Goal: Task Accomplishment & Management: Use online tool/utility

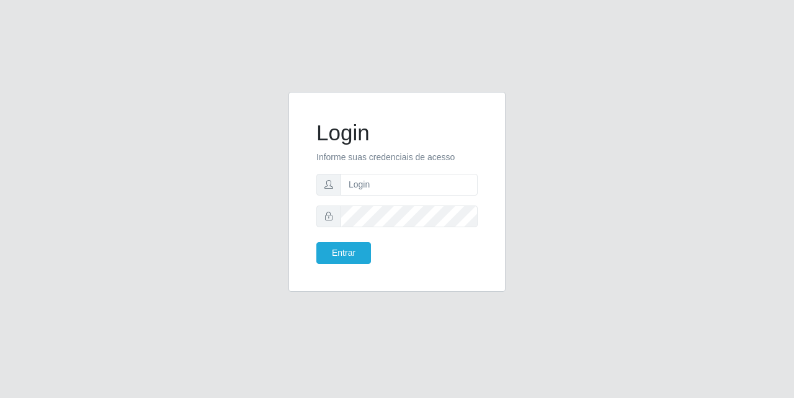
click at [398, 164] on form "Login Informe suas credenciais de acesso Entrar" at bounding box center [396, 192] width 161 height 144
click at [401, 182] on input "text" at bounding box center [409, 185] width 137 height 22
type input "[EMAIL_ADDRESS][DOMAIN_NAME]"
click at [350, 253] on button "Entrar" at bounding box center [343, 253] width 55 height 22
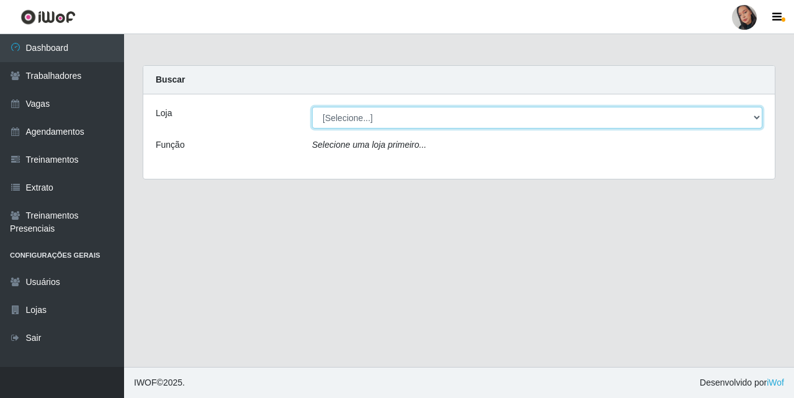
click at [413, 126] on select "[Selecione...] Supermercado [GEOGRAPHIC_DATA]" at bounding box center [537, 118] width 451 height 22
select select "165"
click at [312, 107] on select "[Selecione...] Supermercado [GEOGRAPHIC_DATA]" at bounding box center [537, 118] width 451 height 22
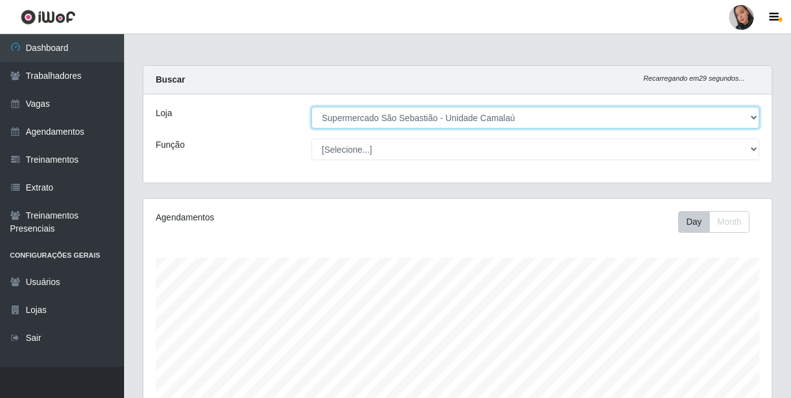
scroll to position [261, 0]
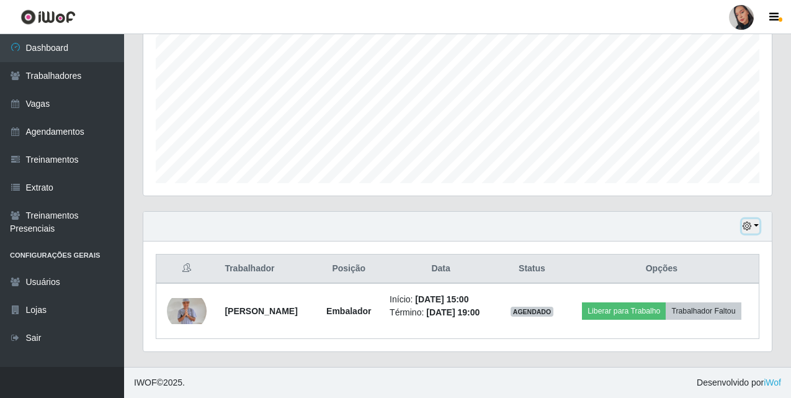
click at [751, 230] on icon "button" at bounding box center [747, 226] width 9 height 9
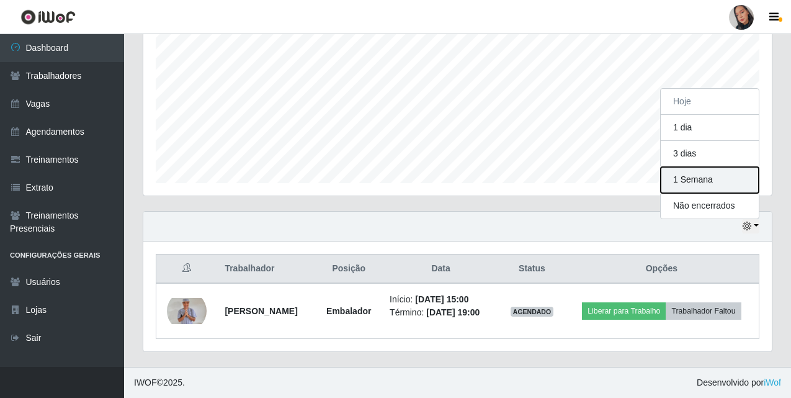
click at [682, 177] on button "1 Semana" at bounding box center [710, 180] width 98 height 26
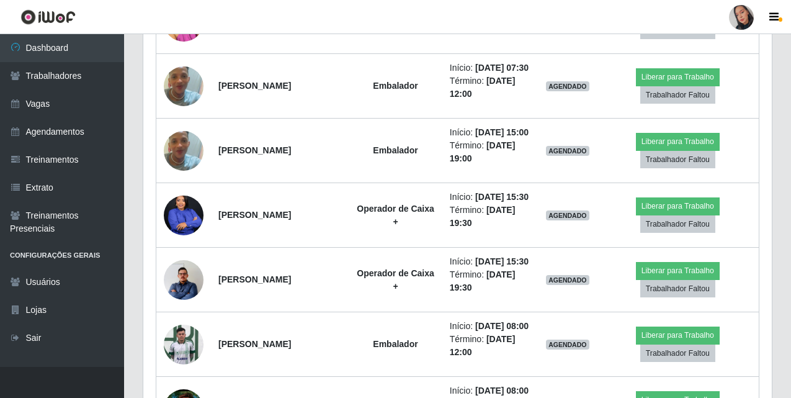
scroll to position [1188, 0]
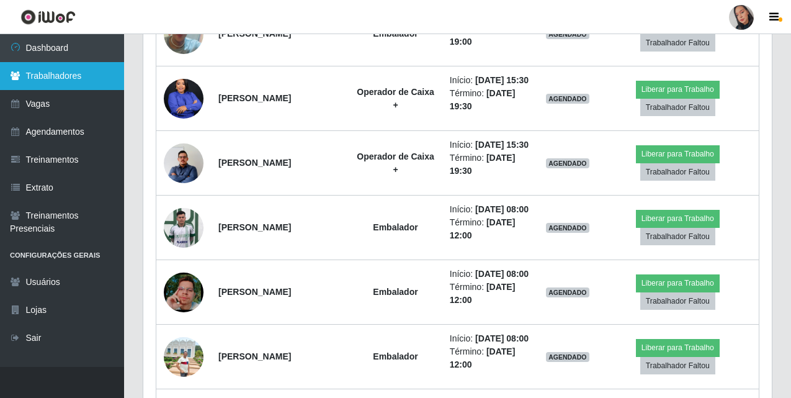
click at [55, 79] on link "Trabalhadores" at bounding box center [62, 76] width 124 height 28
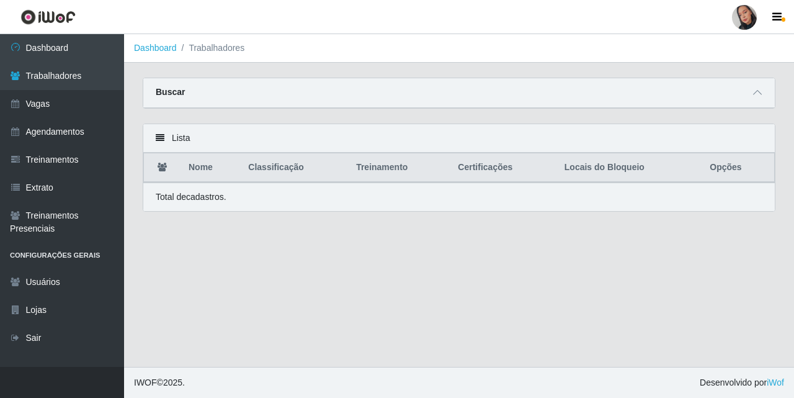
click at [336, 75] on main "Dashboard Trabalhadores Carregando... Buscar Nome Confirmar Lista Nome Classifi…" at bounding box center [459, 200] width 670 height 333
click at [753, 89] on span at bounding box center [757, 93] width 15 height 14
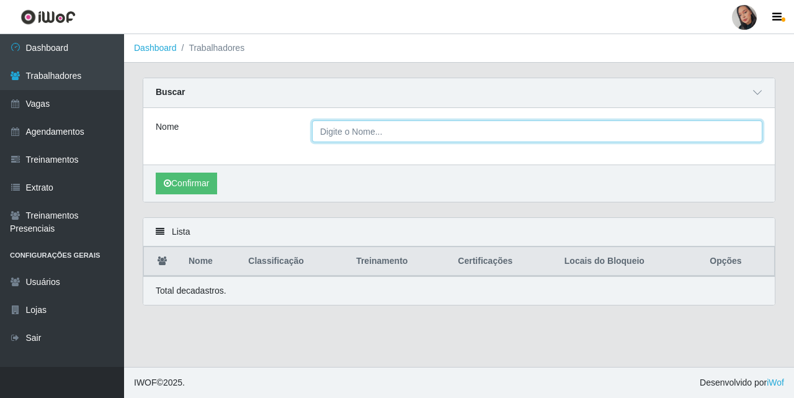
click at [580, 132] on input "Nome" at bounding box center [537, 131] width 451 height 22
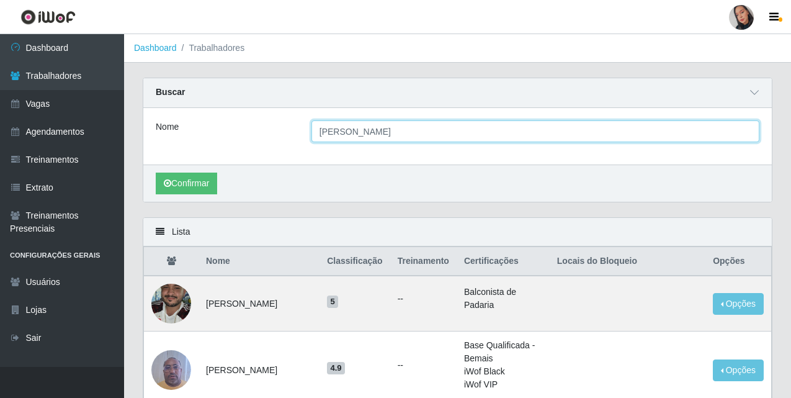
click at [416, 136] on input "[PERSON_NAME]" at bounding box center [536, 131] width 448 height 22
drag, startPoint x: 415, startPoint y: 136, endPoint x: 397, endPoint y: 131, distance: 18.7
click at [397, 131] on input "[PERSON_NAME]" at bounding box center [536, 131] width 448 height 22
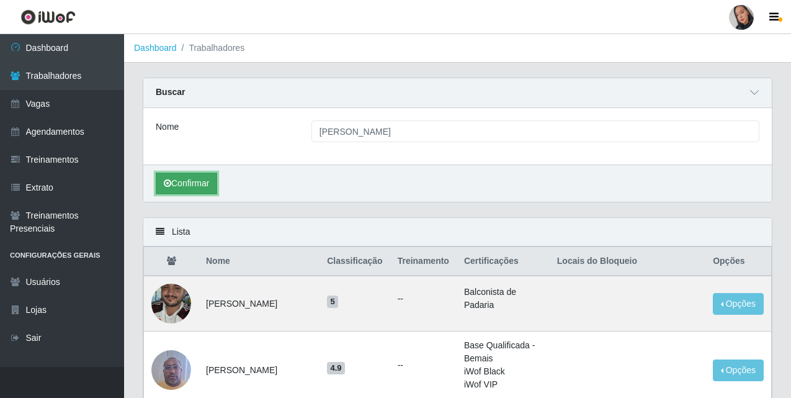
click at [189, 189] on button "Confirmar" at bounding box center [186, 184] width 61 height 22
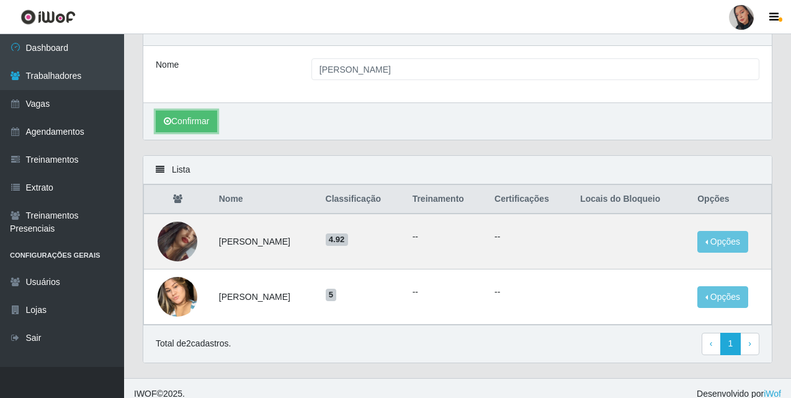
scroll to position [74, 0]
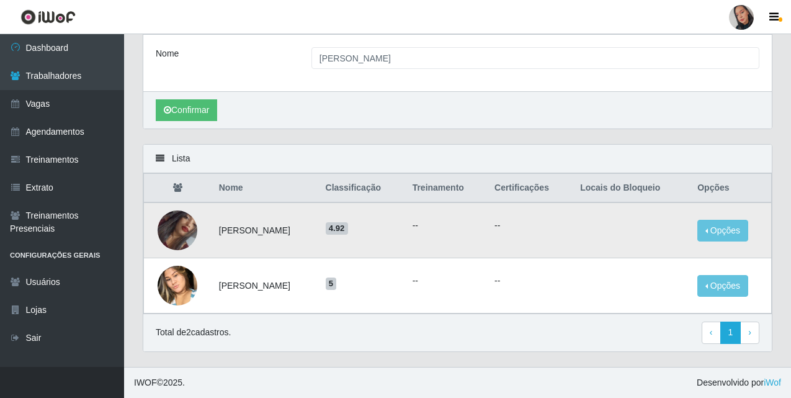
click at [178, 221] on img at bounding box center [178, 230] width 40 height 60
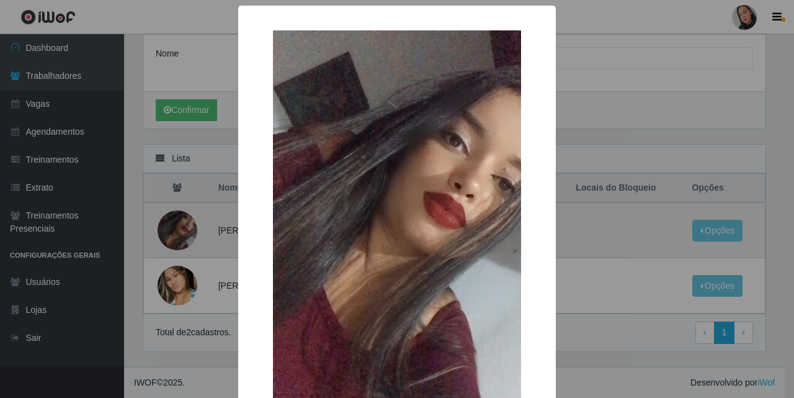
click at [178, 221] on div "× OK Cancel" at bounding box center [397, 199] width 794 height 398
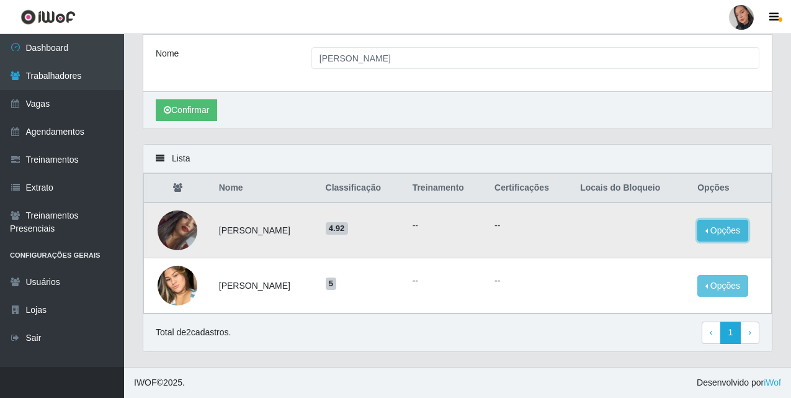
click at [725, 231] on button "Opções" at bounding box center [722, 231] width 51 height 22
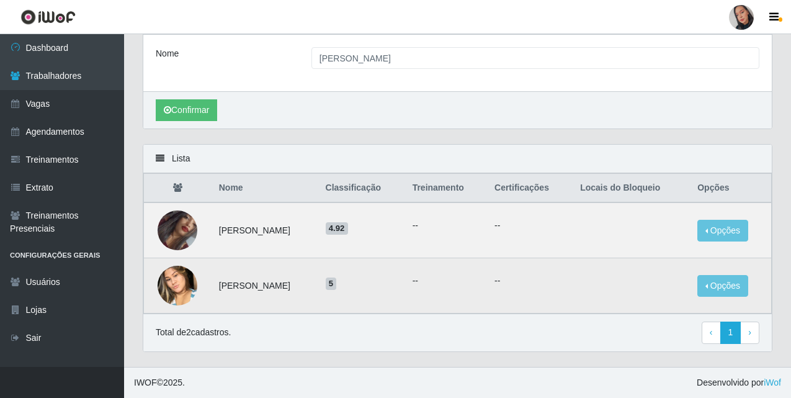
click at [184, 290] on img at bounding box center [178, 285] width 40 height 71
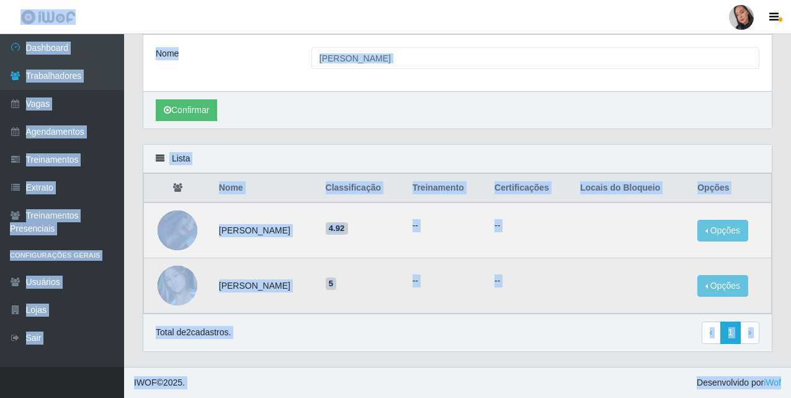
click at [184, 290] on img at bounding box center [178, 285] width 40 height 71
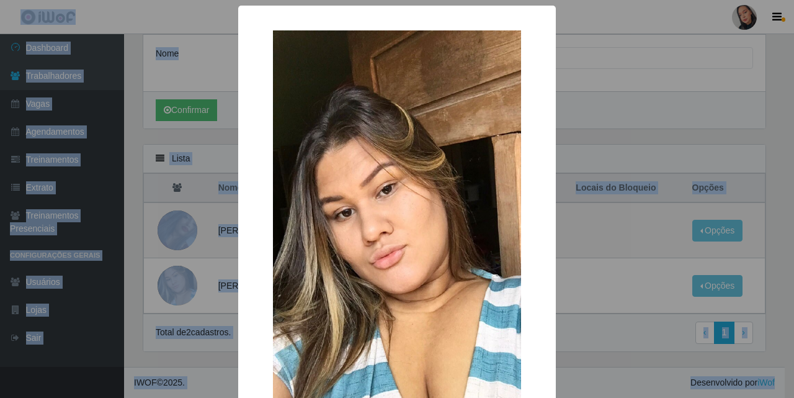
click at [184, 289] on div "× OK Cancel" at bounding box center [397, 199] width 794 height 398
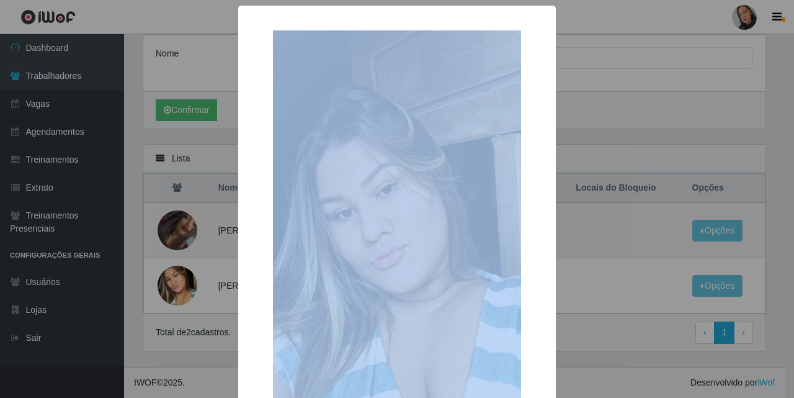
click at [184, 289] on div "× OK Cancel" at bounding box center [397, 199] width 794 height 398
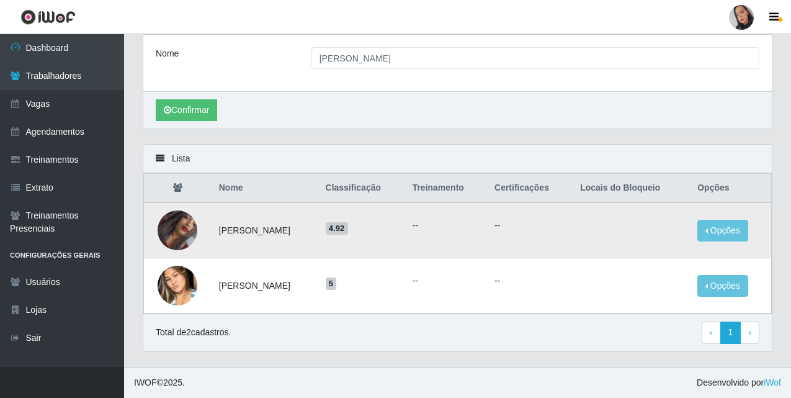
click at [177, 238] on img at bounding box center [178, 230] width 40 height 60
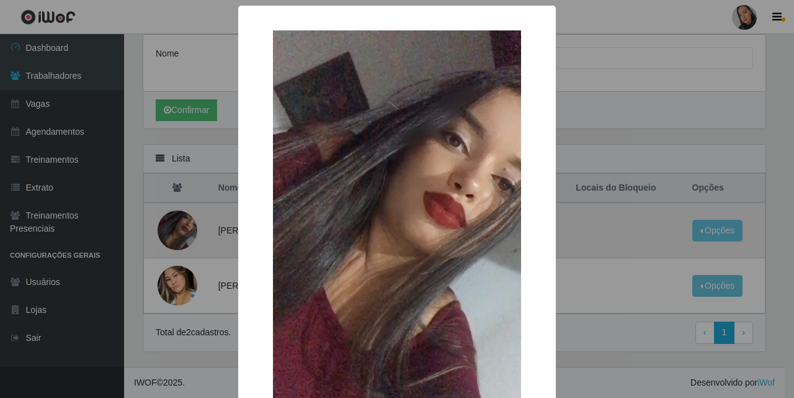
click at [176, 238] on div "× OK Cancel" at bounding box center [397, 199] width 794 height 398
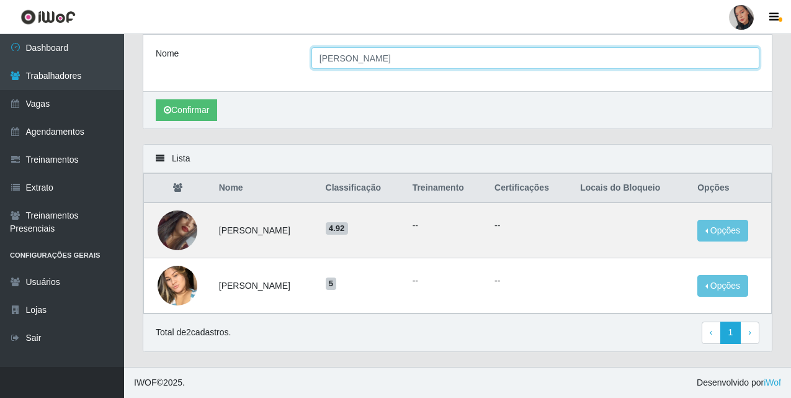
click at [461, 58] on input "[PERSON_NAME]" at bounding box center [536, 58] width 448 height 22
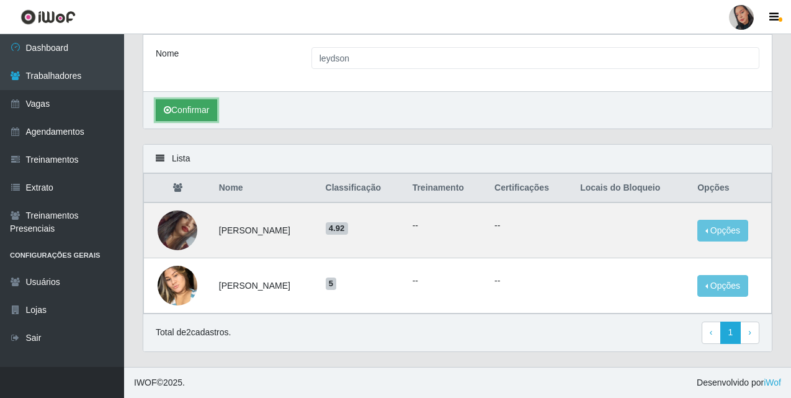
click at [193, 120] on button "Confirmar" at bounding box center [186, 110] width 61 height 22
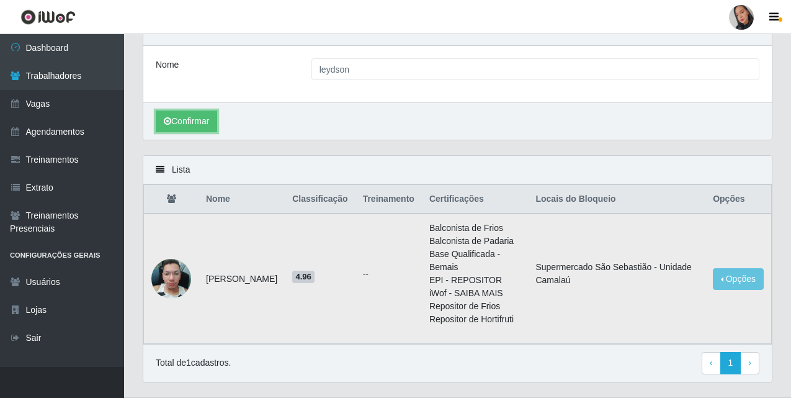
scroll to position [93, 0]
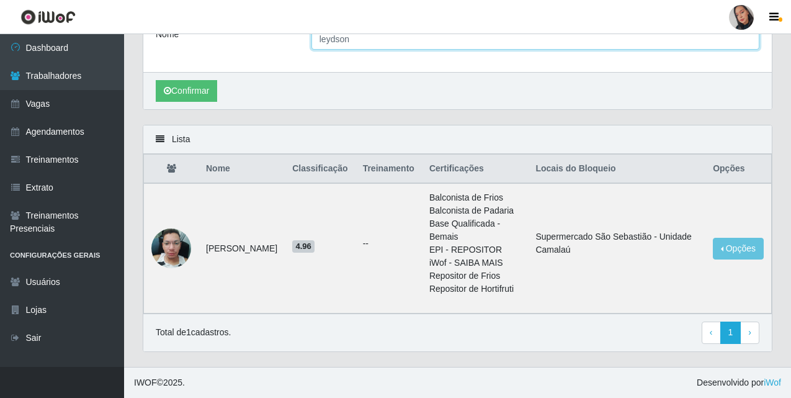
click at [359, 38] on input "leydson" at bounding box center [536, 39] width 448 height 22
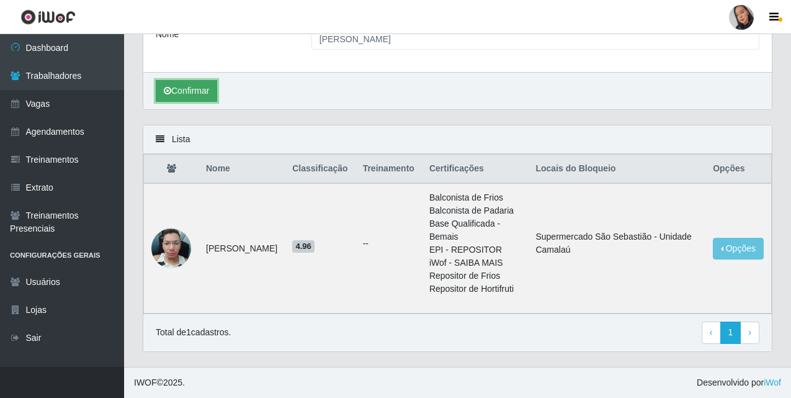
click at [181, 86] on button "Confirmar" at bounding box center [186, 91] width 61 height 22
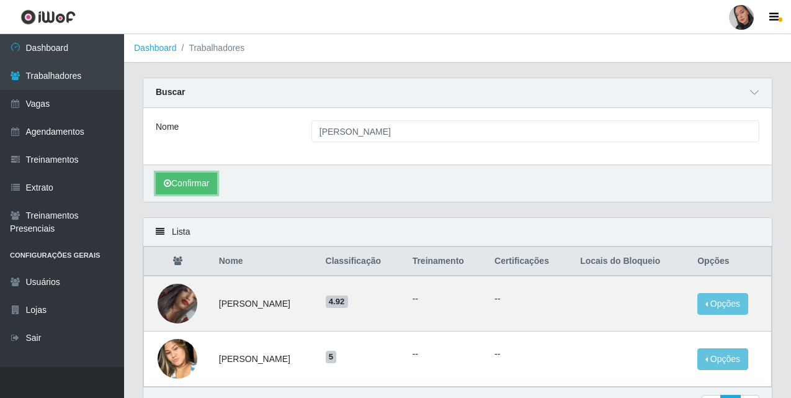
scroll to position [74, 0]
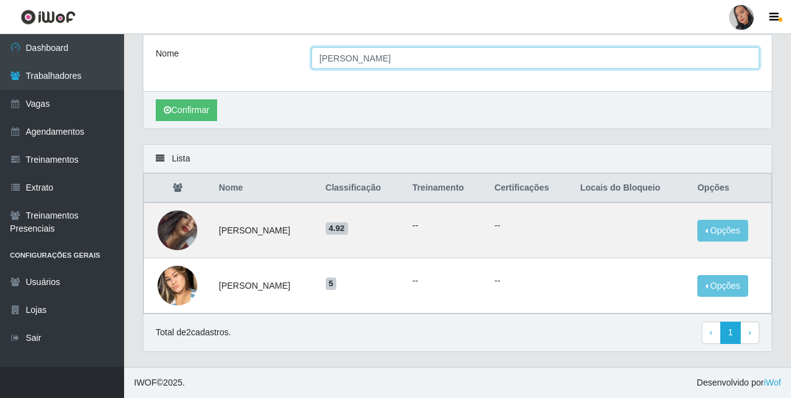
click at [377, 51] on input "[PERSON_NAME]" at bounding box center [536, 58] width 448 height 22
type input "leydson"
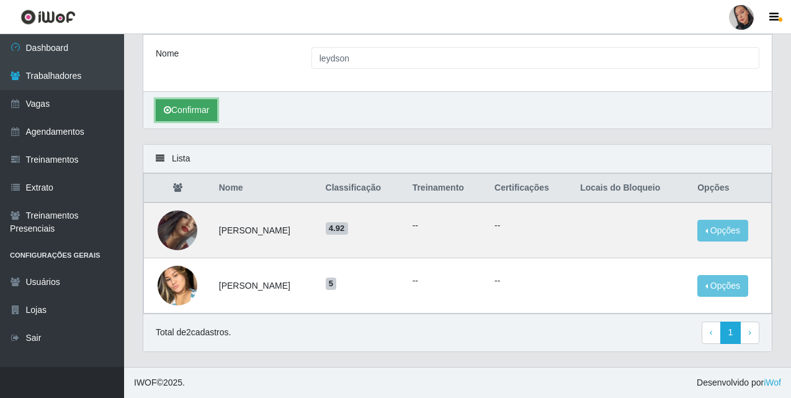
click at [182, 106] on button "Confirmar" at bounding box center [186, 110] width 61 height 22
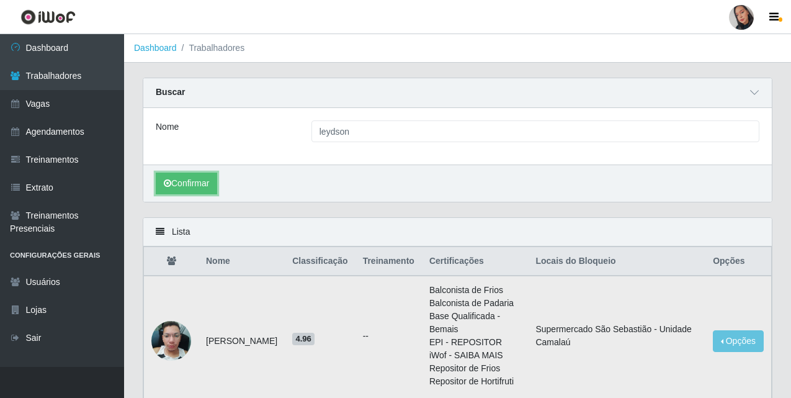
scroll to position [93, 0]
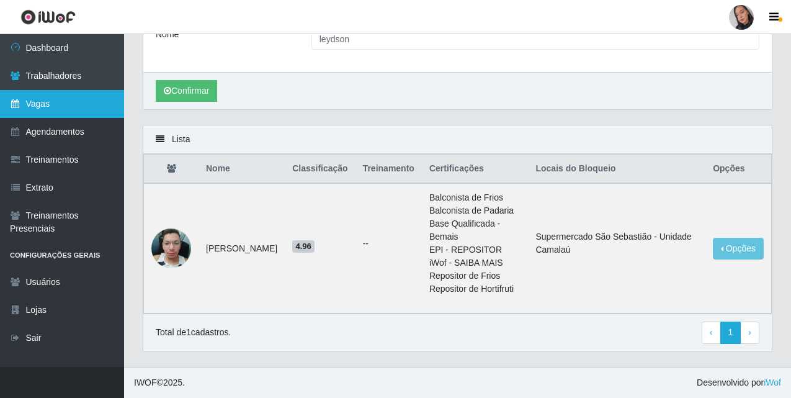
click at [48, 111] on link "Vagas" at bounding box center [62, 104] width 124 height 28
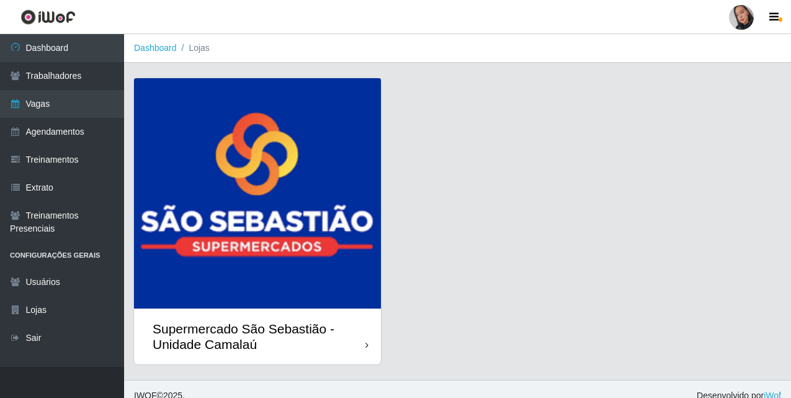
click at [345, 337] on div "Supermercado São Sebastião - Unidade Camalaú" at bounding box center [259, 336] width 213 height 31
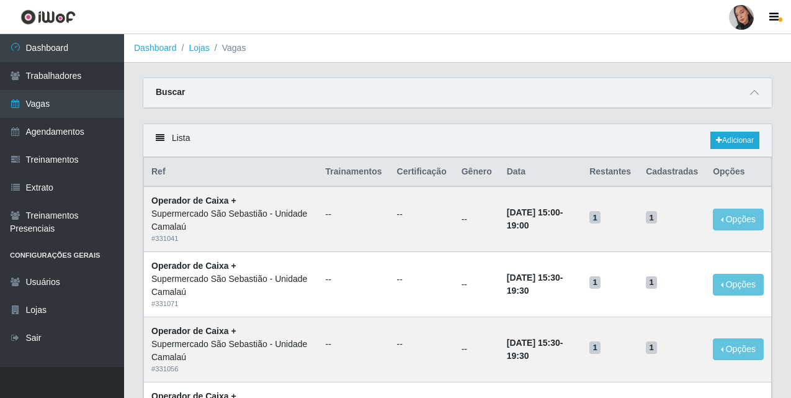
click at [367, 94] on div "Buscar" at bounding box center [457, 93] width 629 height 30
click at [756, 94] on icon at bounding box center [754, 92] width 9 height 9
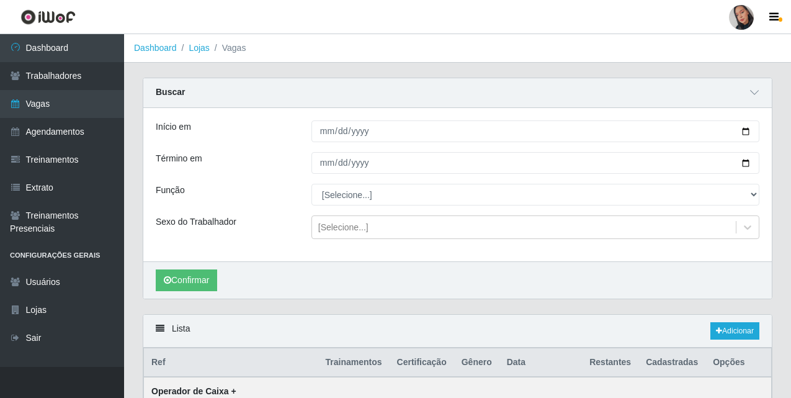
click at [720, 6] on header "Perfil Alterar Senha Sair" at bounding box center [395, 17] width 791 height 34
click at [746, 24] on div at bounding box center [741, 17] width 25 height 25
click at [715, 103] on button "Sair" at bounding box center [717, 96] width 112 height 25
